Goal: Information Seeking & Learning: Learn about a topic

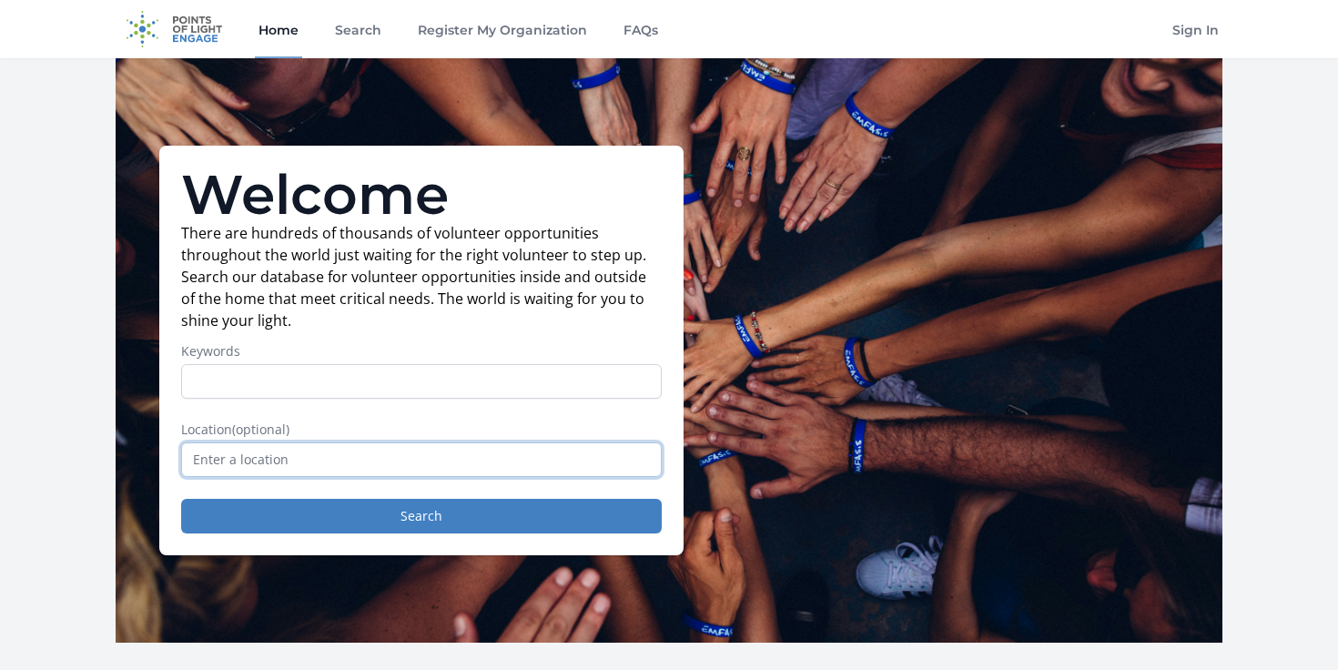
click at [225, 462] on input "text" at bounding box center [421, 459] width 481 height 35
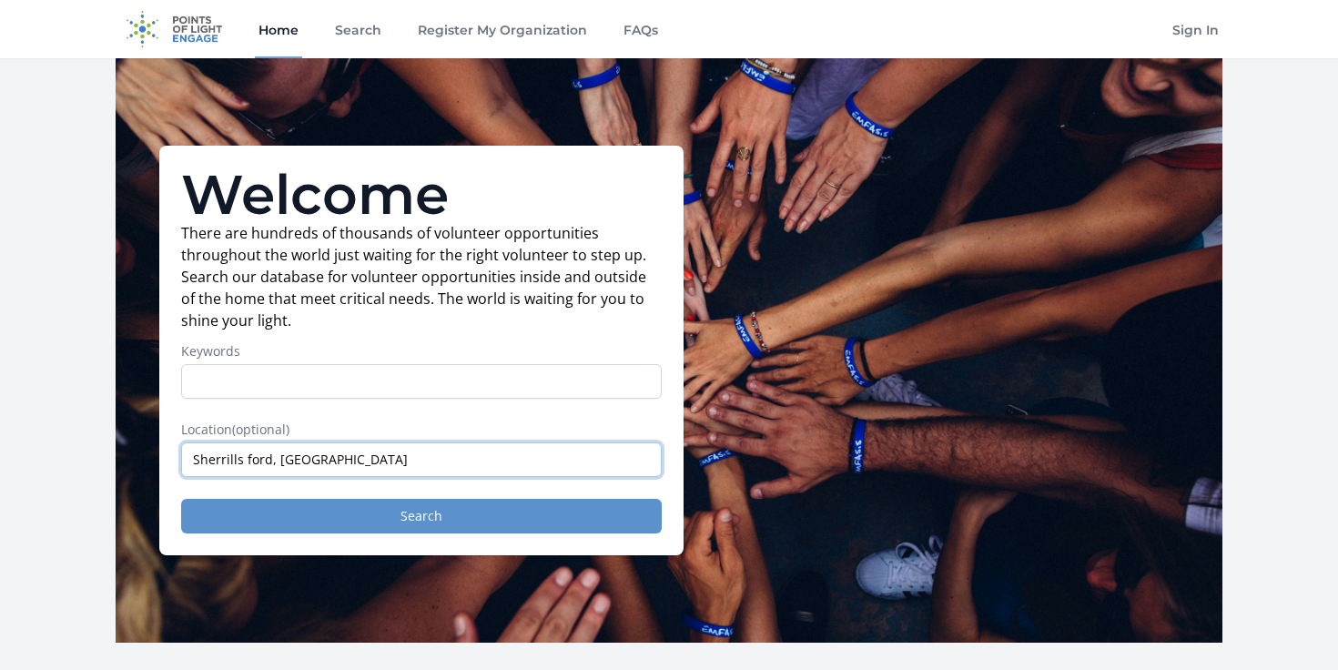
type input "Sherrills ford, [GEOGRAPHIC_DATA]"
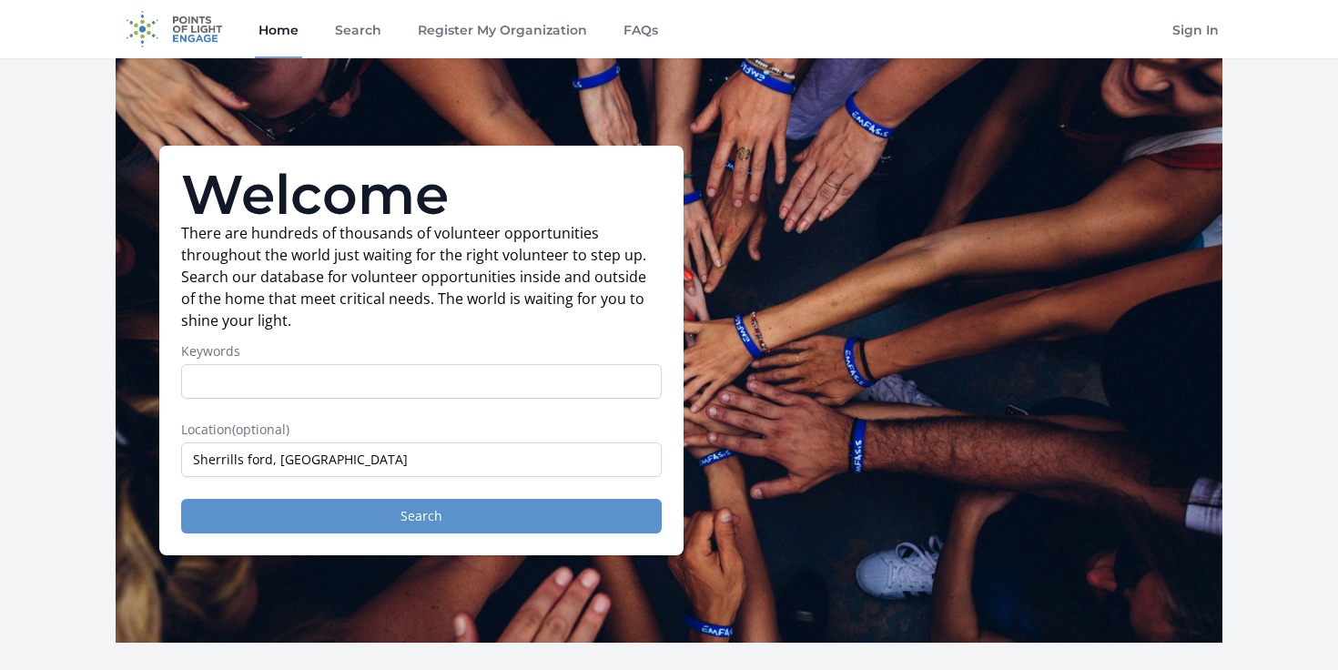
click at [430, 518] on button "Search" at bounding box center [421, 516] width 481 height 35
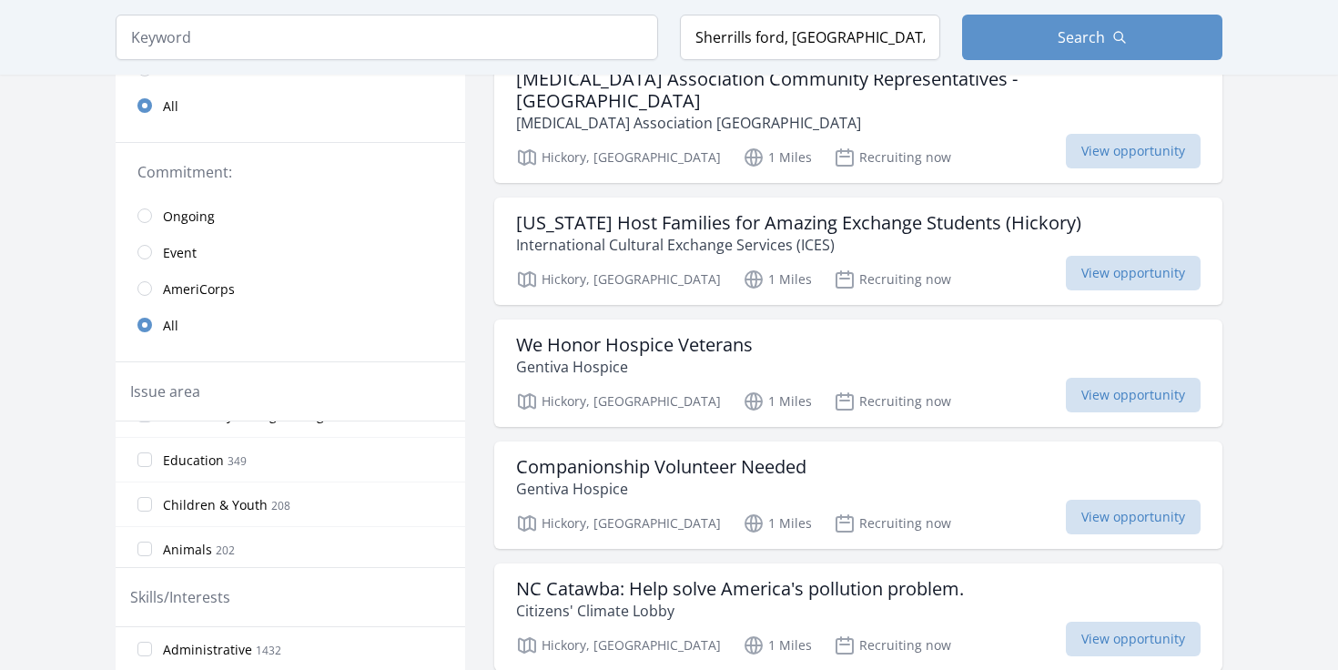
scroll to position [126, 0]
click at [142, 492] on input "Children & Youth 208" at bounding box center [144, 496] width 15 height 15
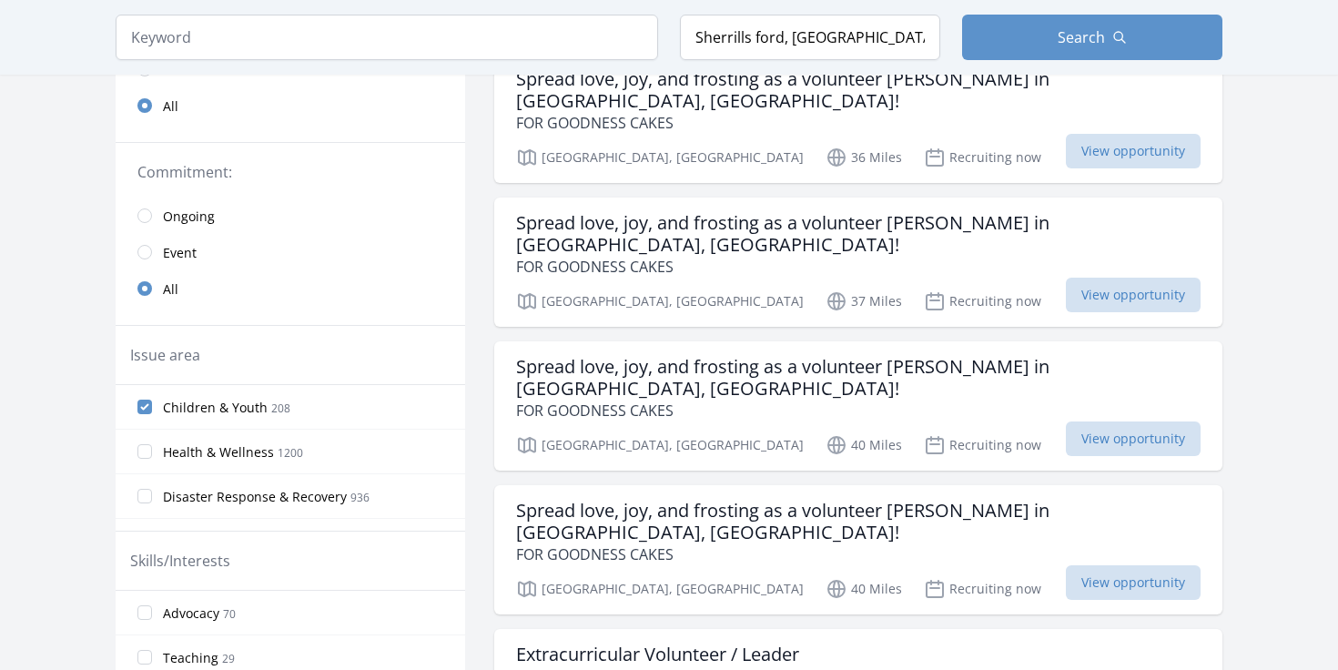
click at [147, 457] on input "Health & Wellness 1200" at bounding box center [144, 451] width 15 height 15
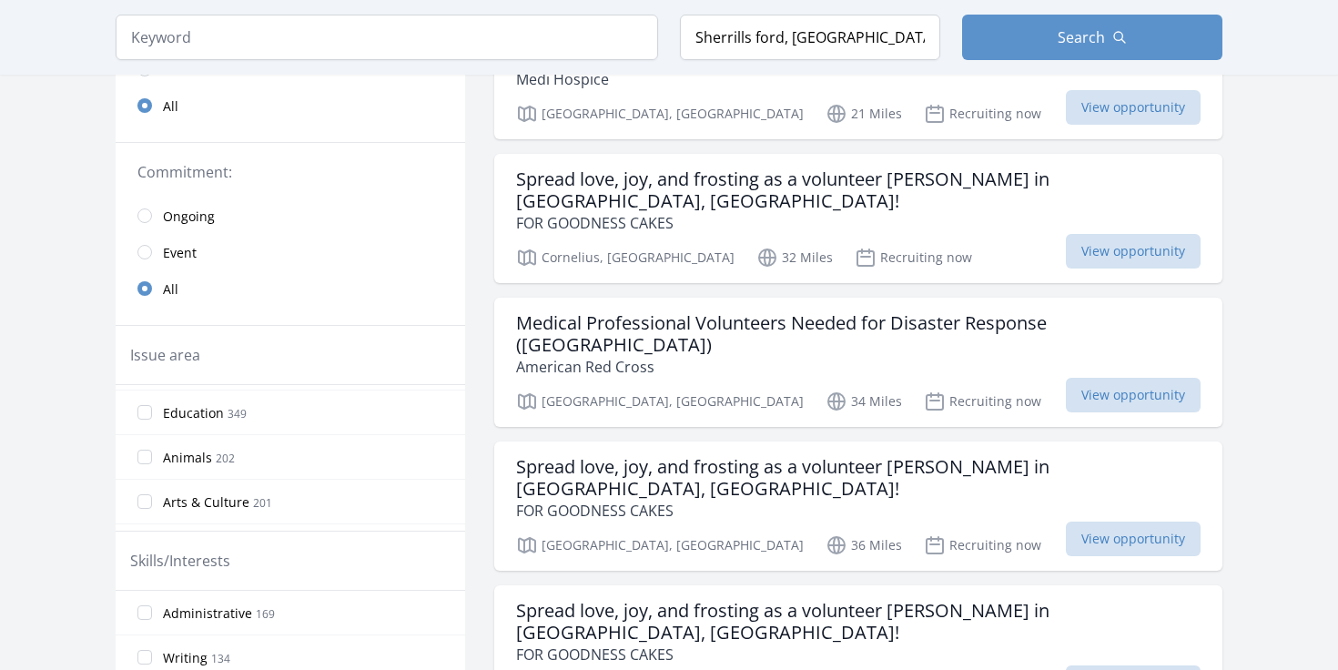
scroll to position [187, 0]
click at [143, 446] on input "Animals 202" at bounding box center [144, 443] width 15 height 15
click at [144, 450] on input "Civil Rights 25" at bounding box center [144, 448] width 15 height 15
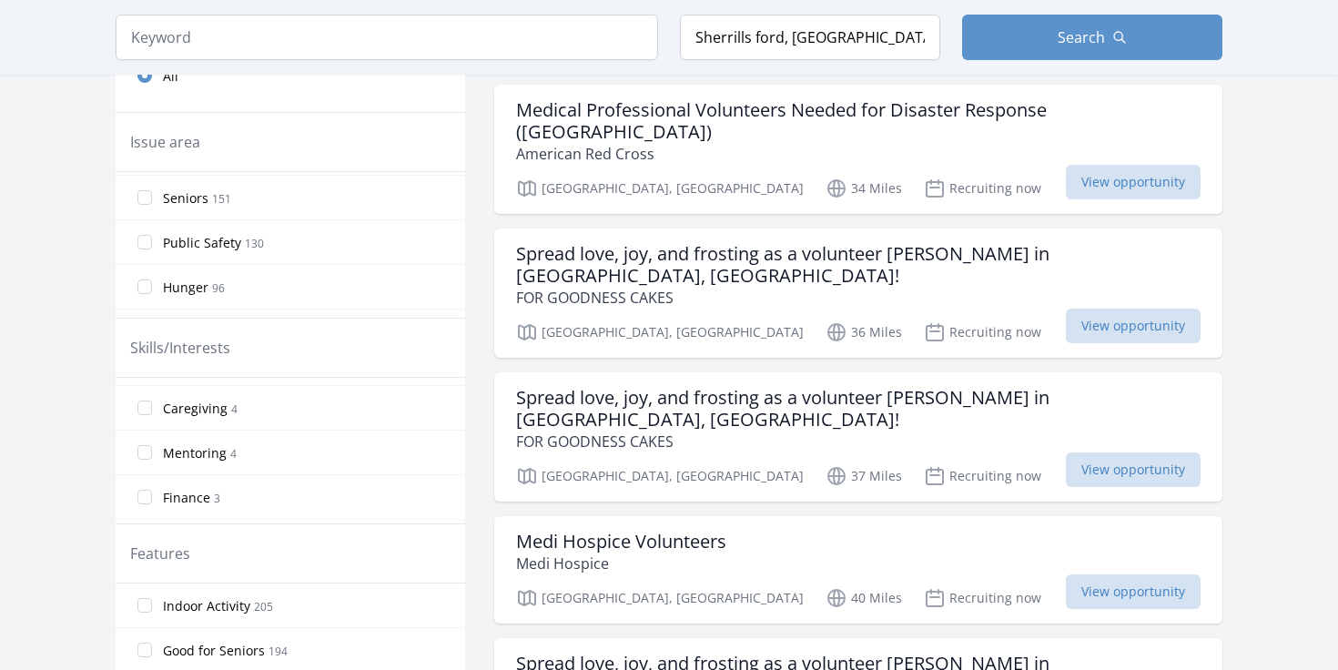
scroll to position [1114, 0]
click at [146, 451] on input "Mentoring 4" at bounding box center [144, 446] width 15 height 15
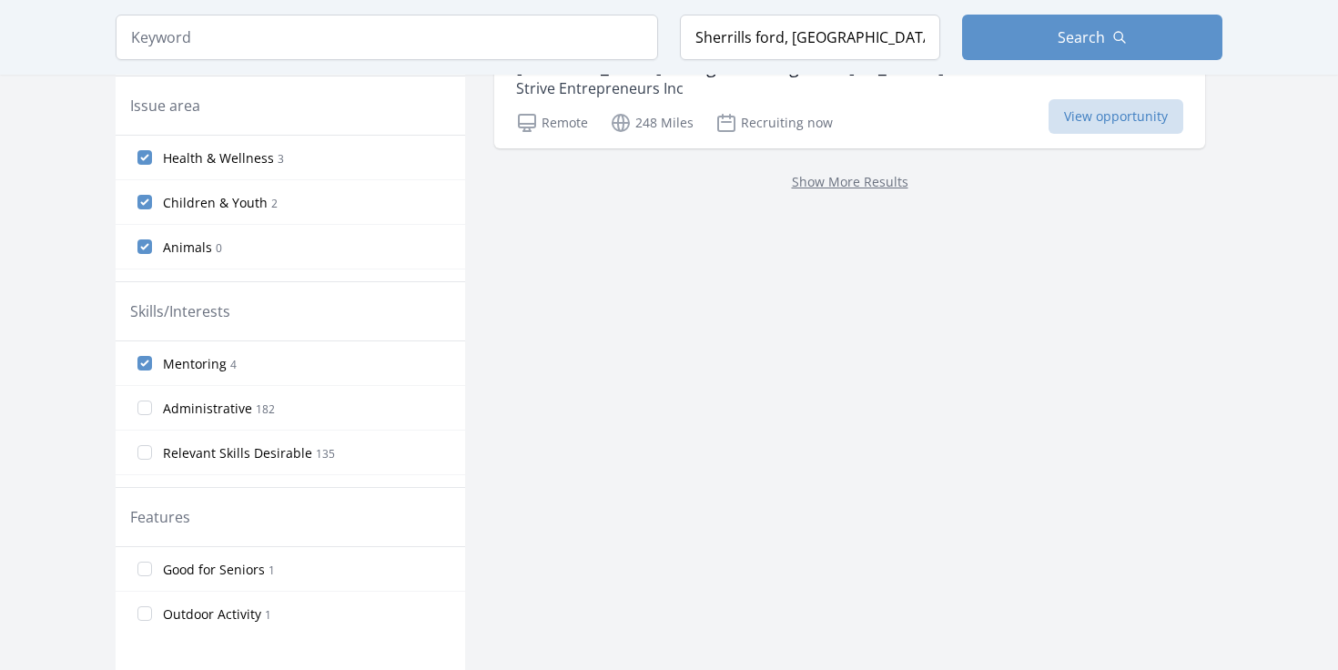
click at [143, 409] on input "Administrative 182" at bounding box center [144, 408] width 15 height 15
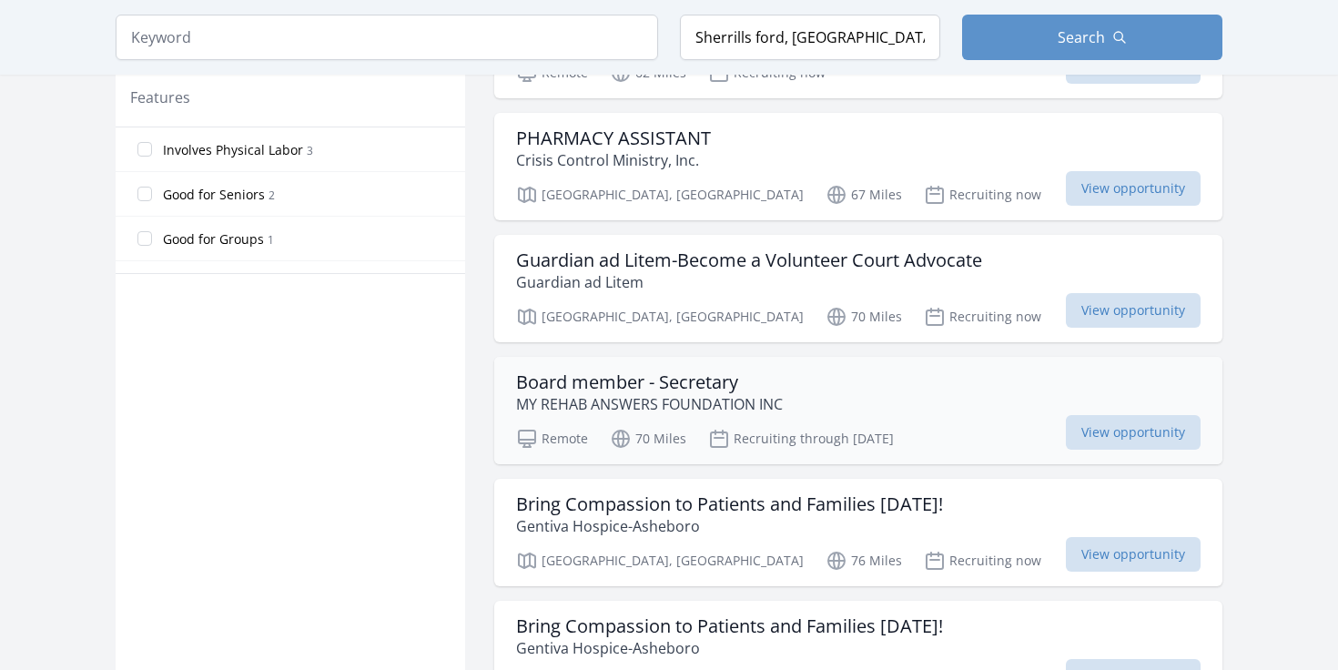
scroll to position [1028, 0]
click at [479, 247] on div "Active filters Clear filters Within Any distance , 5 Miles , 20 Miles , 50 Mile…" at bounding box center [669, 466] width 1107 height 2723
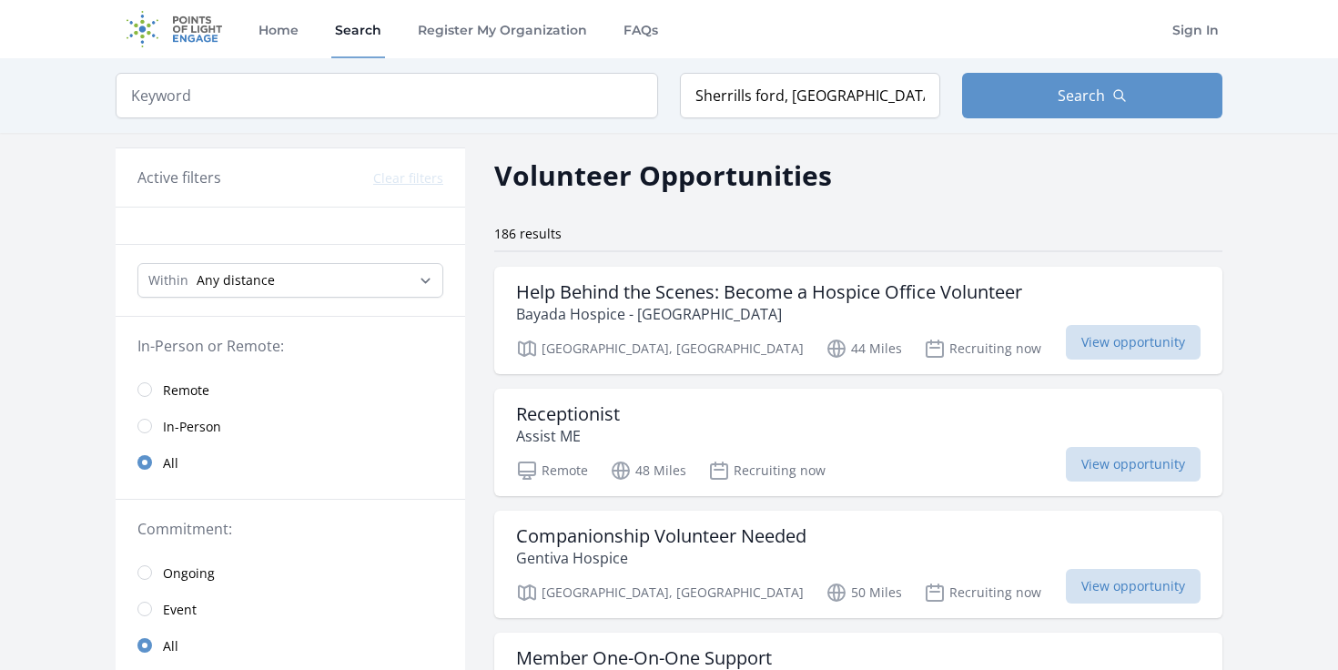
scroll to position [0, 0]
select select "80467"
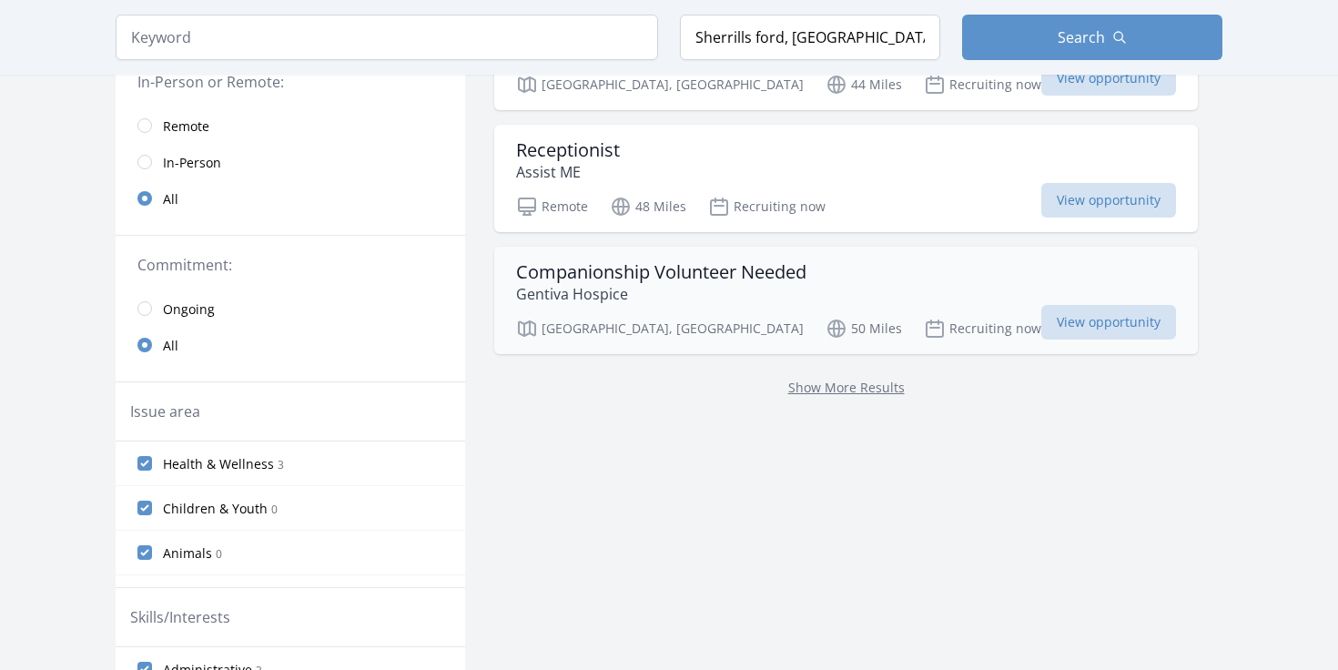
scroll to position [272, 0]
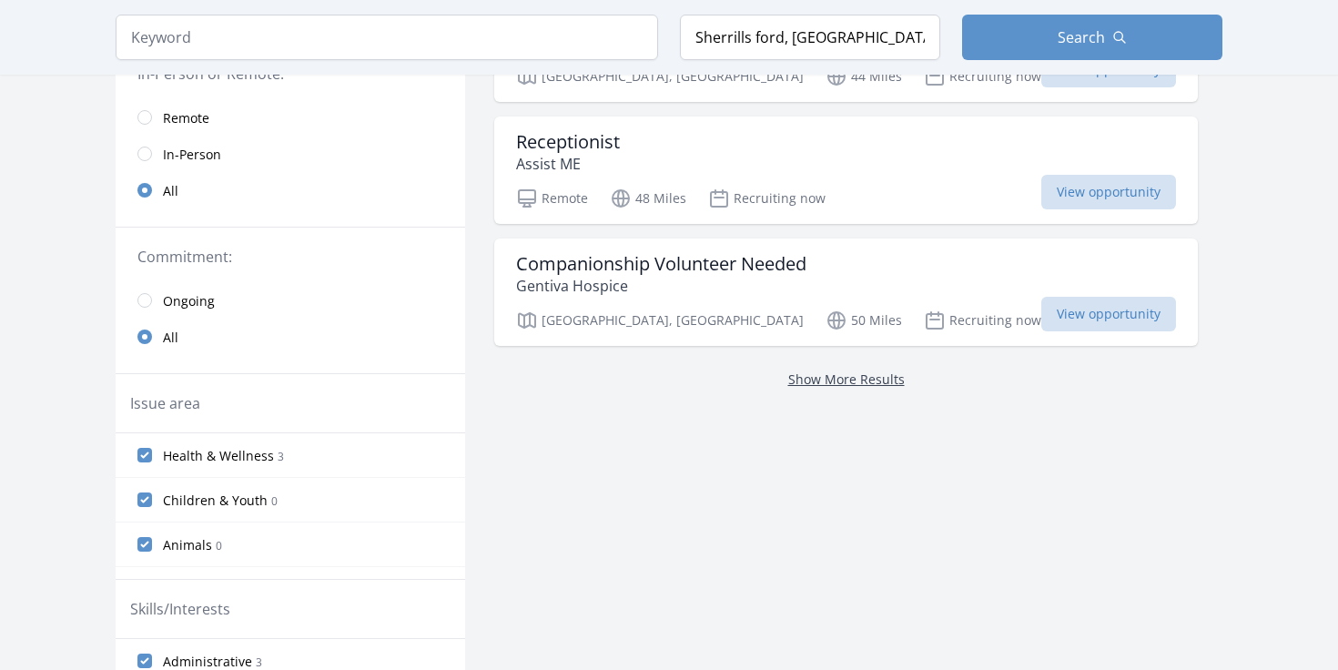
click at [788, 382] on link "Show More Results" at bounding box center [846, 379] width 117 height 17
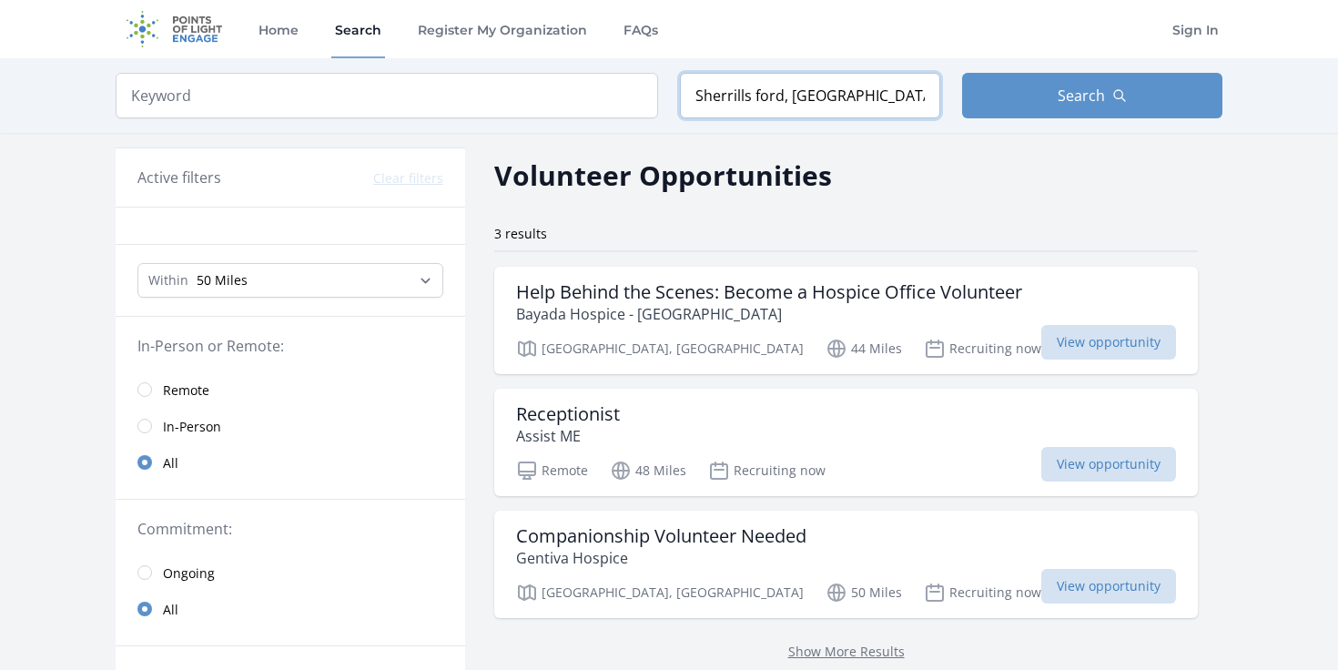
click at [820, 97] on input "Sherrills ford, [GEOGRAPHIC_DATA]" at bounding box center [810, 96] width 260 height 46
type input "S"
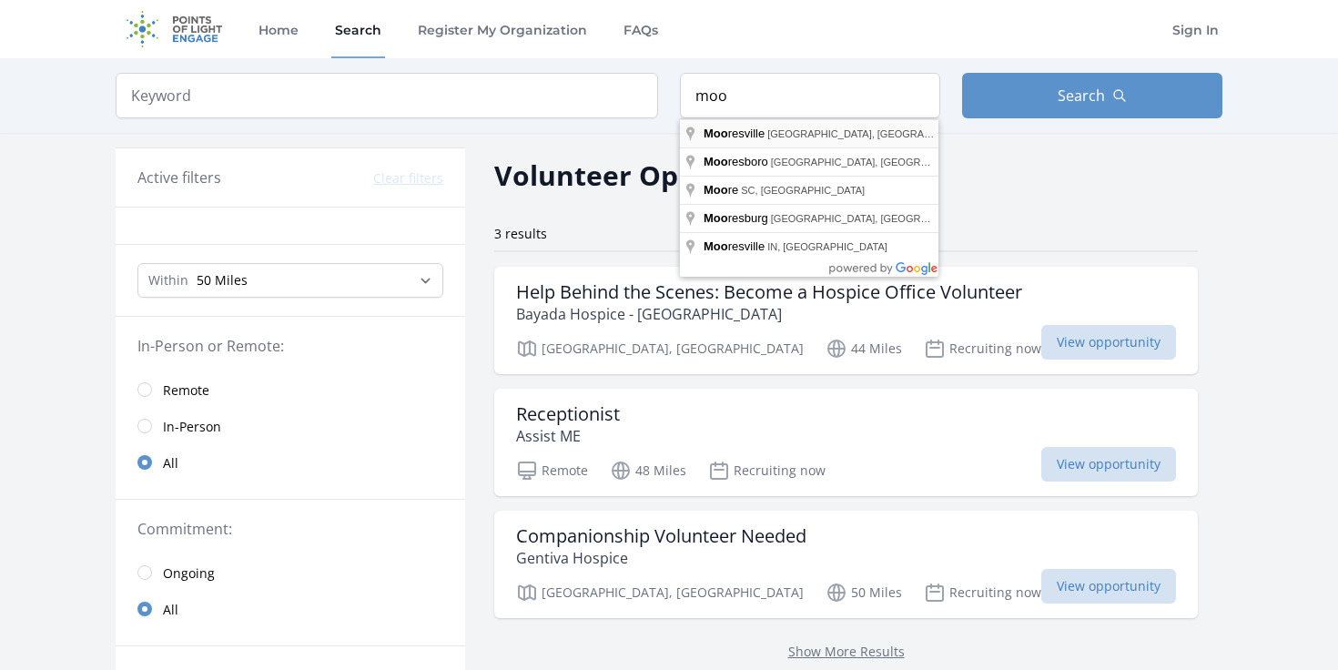
type input "[GEOGRAPHIC_DATA], [GEOGRAPHIC_DATA], [GEOGRAPHIC_DATA]"
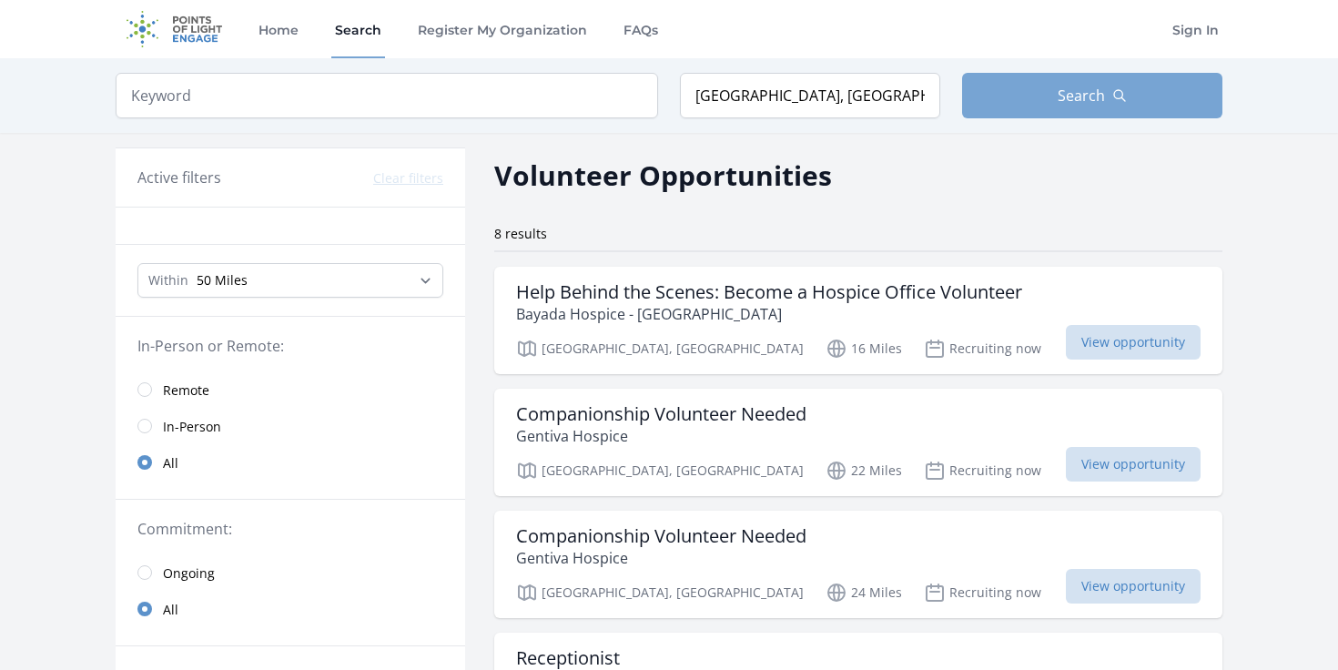
click at [1071, 97] on span "Search" at bounding box center [1081, 96] width 47 height 22
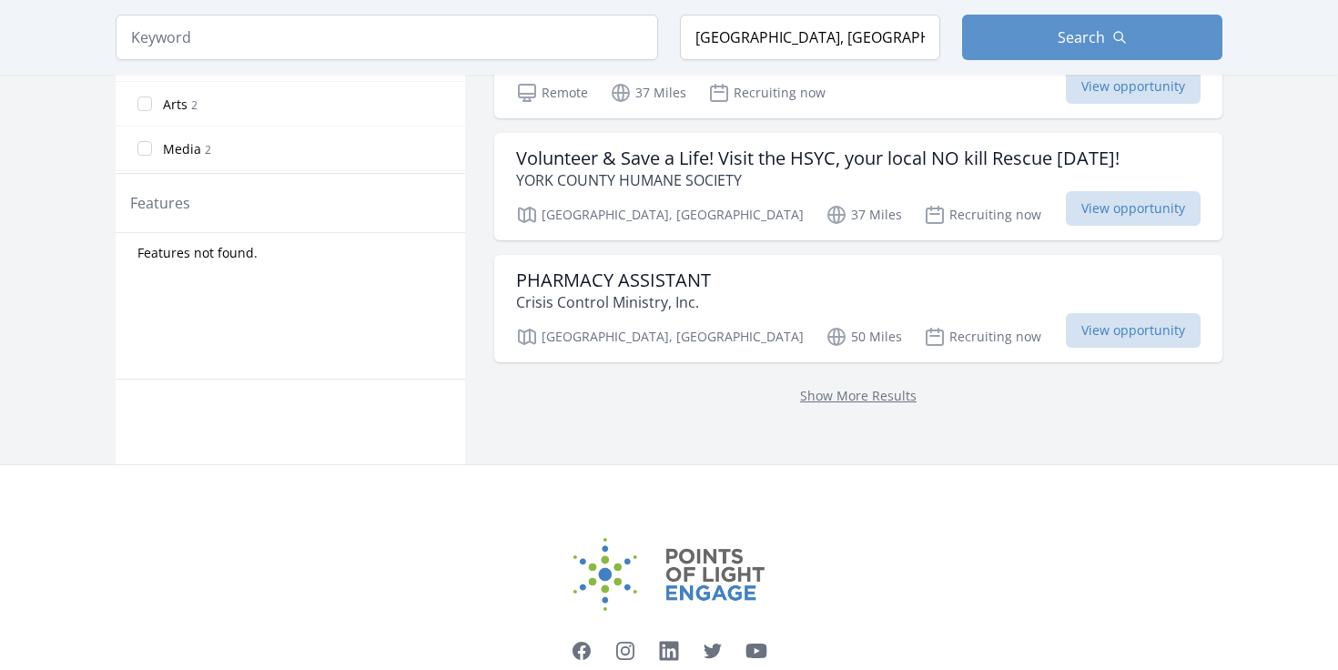
scroll to position [906, 0]
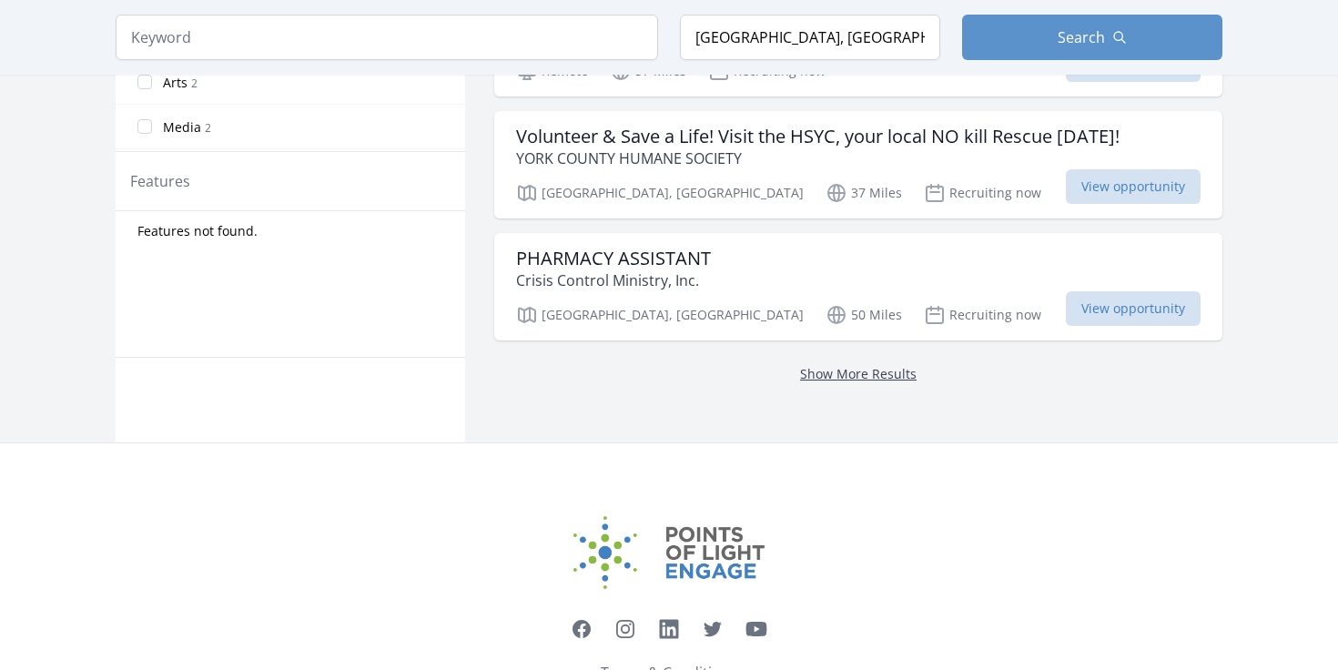
click at [812, 365] on link "Show More Results" at bounding box center [858, 373] width 117 height 17
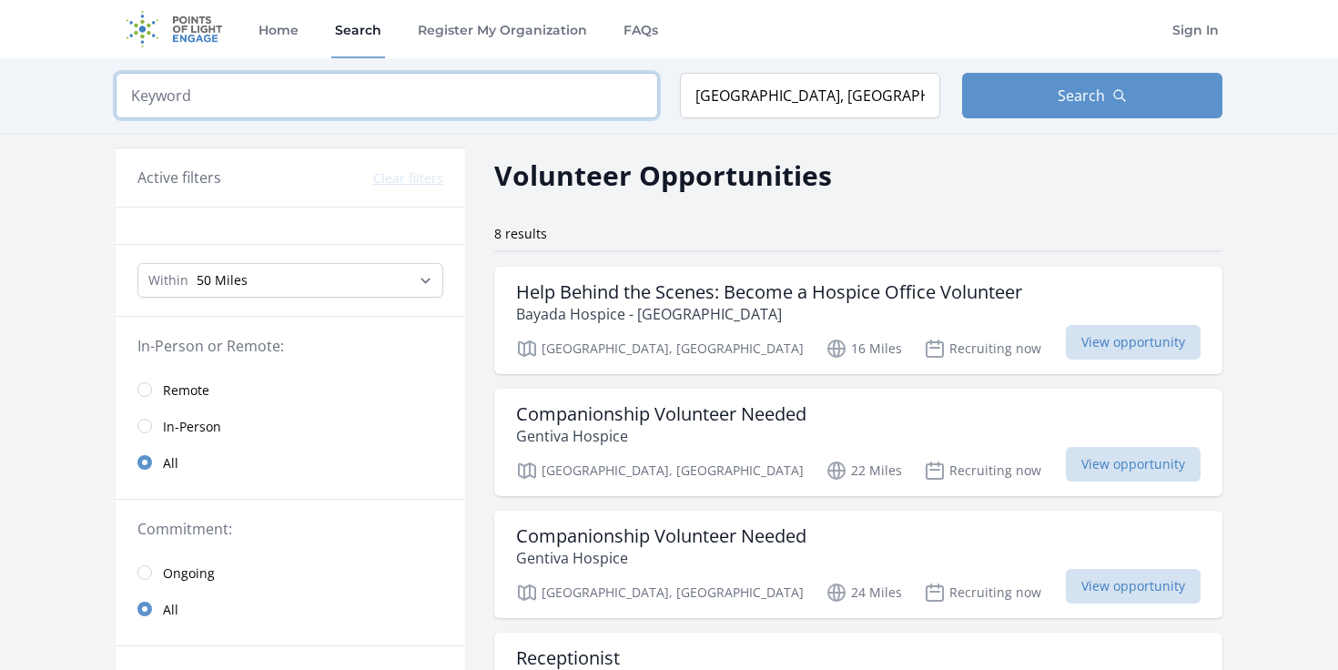
click at [178, 93] on input "search" at bounding box center [387, 96] width 543 height 46
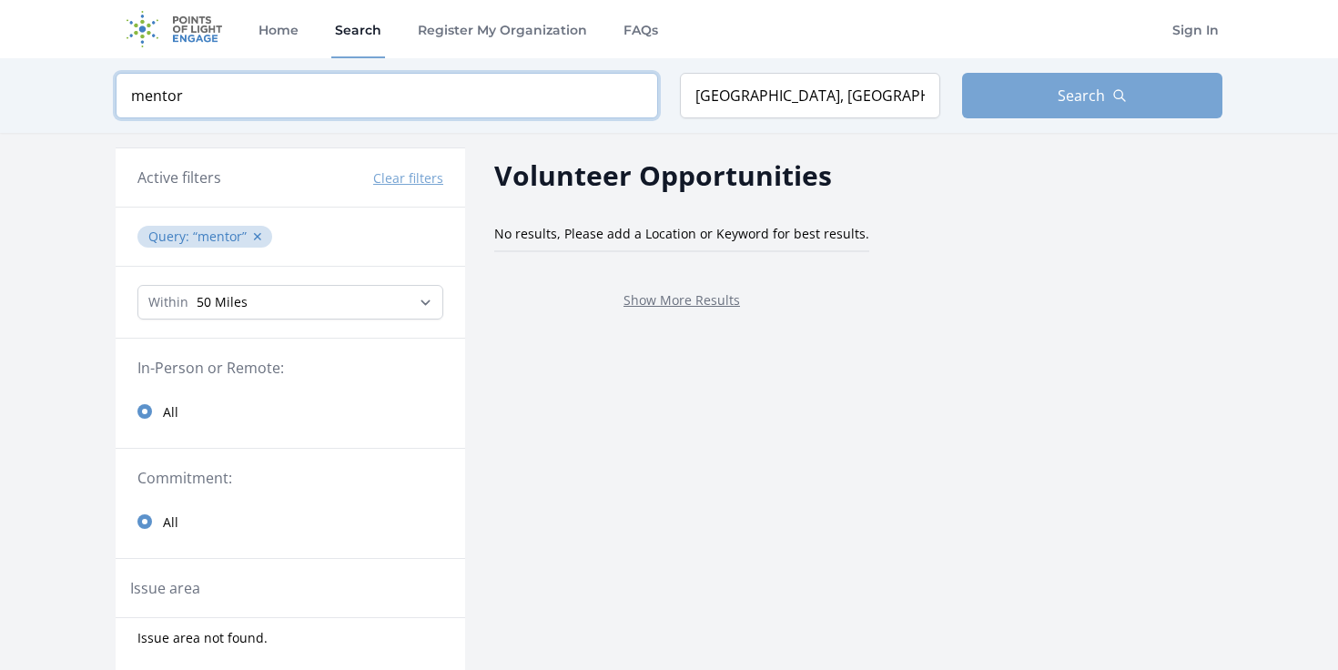
type input "mentor"
click at [1087, 89] on span "Search" at bounding box center [1081, 96] width 47 height 22
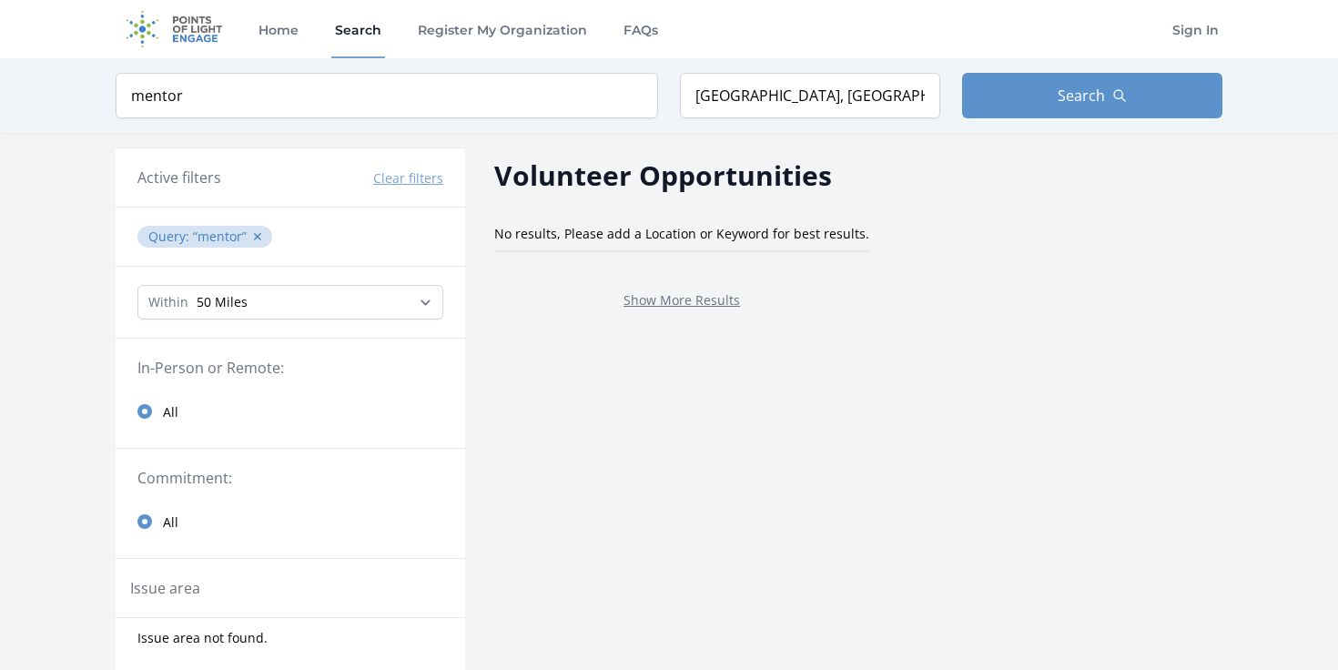
click at [407, 183] on button "Clear filters" at bounding box center [408, 178] width 70 height 18
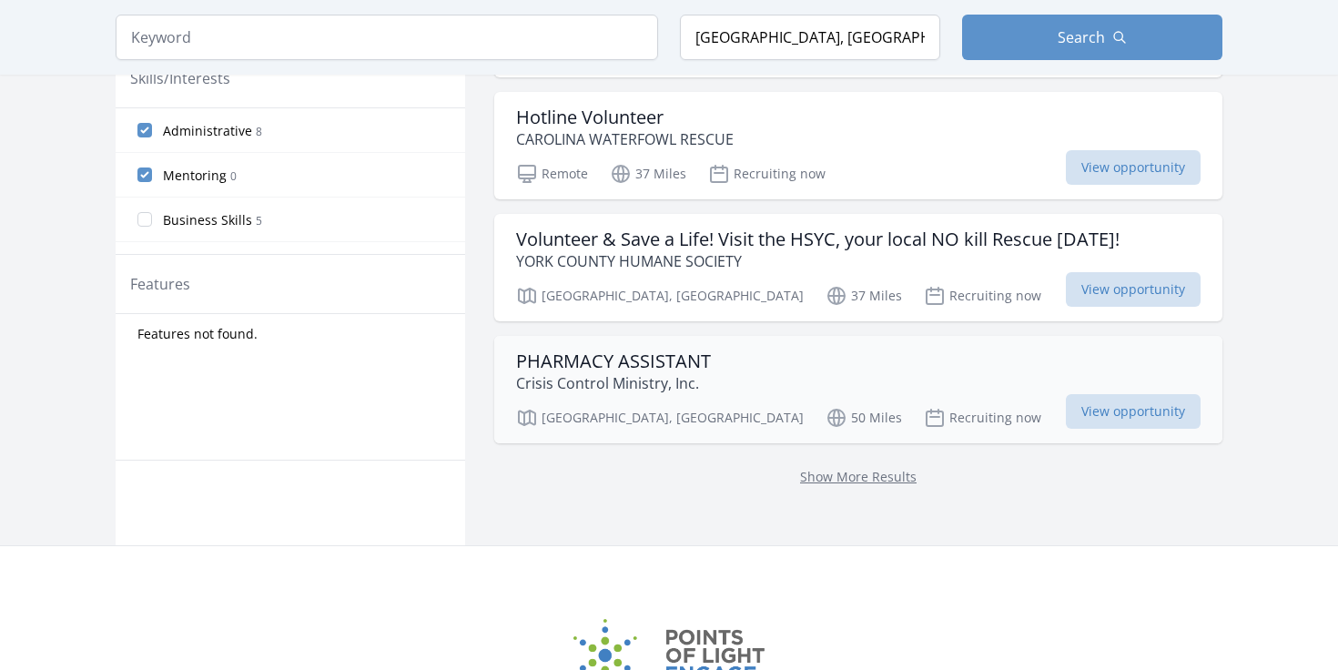
scroll to position [798, 0]
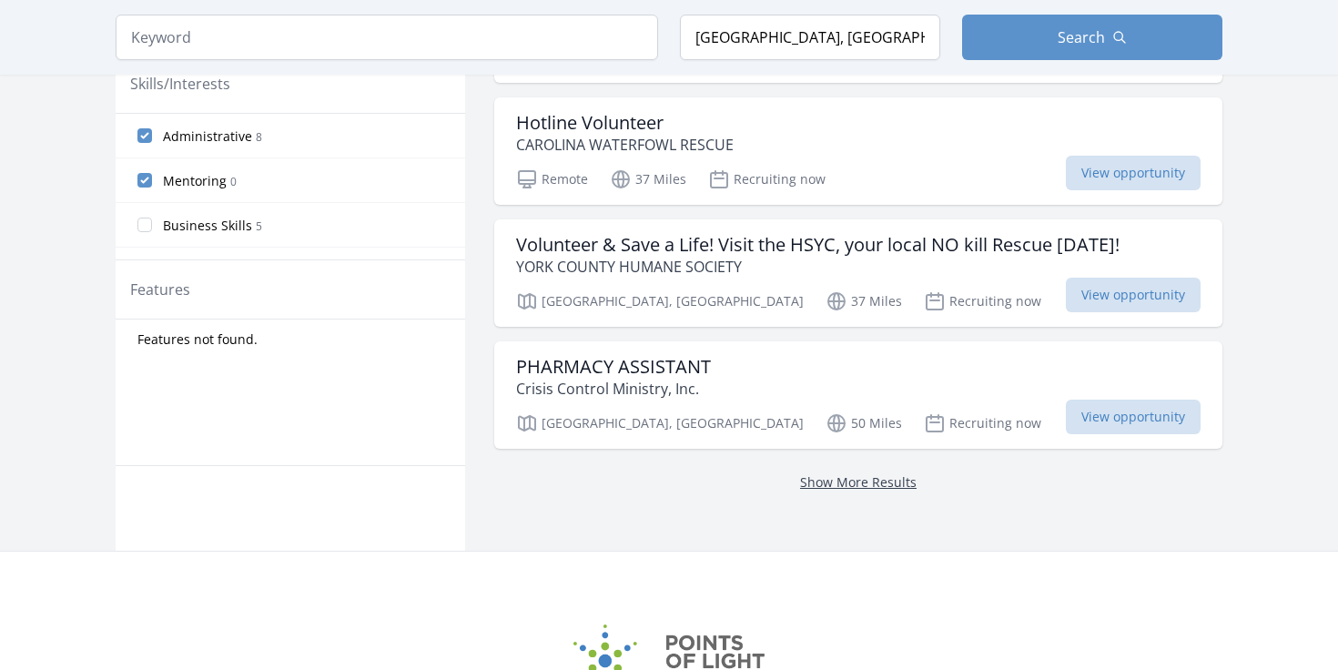
click at [804, 473] on link "Show More Results" at bounding box center [858, 481] width 117 height 17
click at [805, 473] on link "Show More Results" at bounding box center [858, 481] width 117 height 17
